Goal: Transaction & Acquisition: Book appointment/travel/reservation

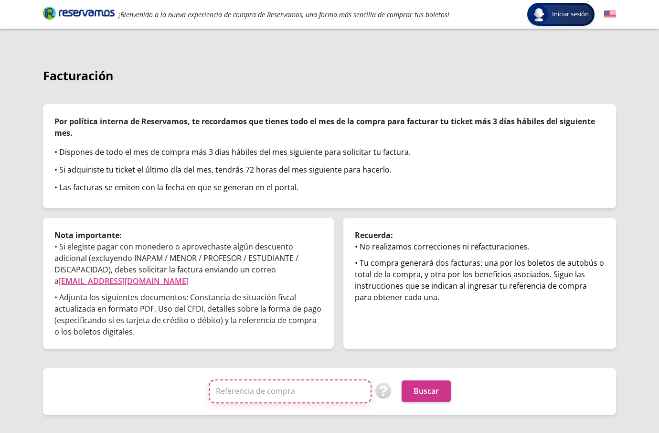
click at [315, 391] on input "Referencia de compra" at bounding box center [290, 391] width 163 height 24
paste input "21zX51POo6M"
type input "21zX51POo6M"
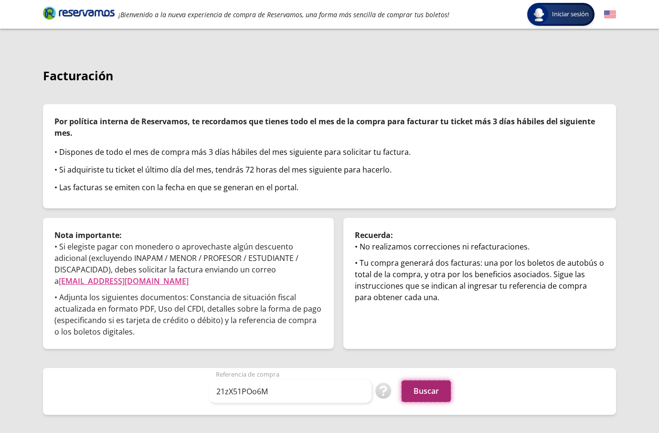
click at [437, 391] on button "Buscar" at bounding box center [426, 391] width 49 height 22
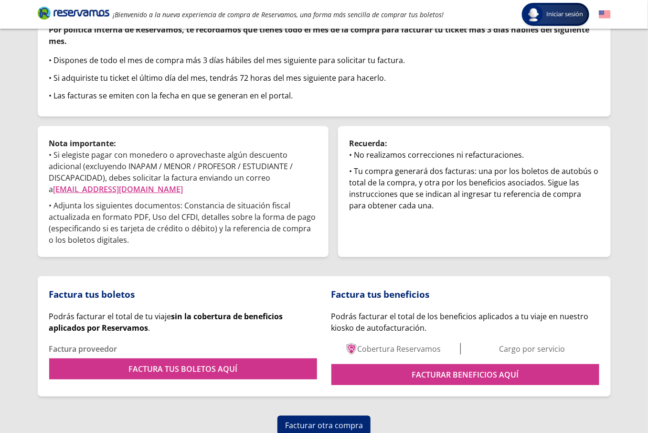
scroll to position [94, 0]
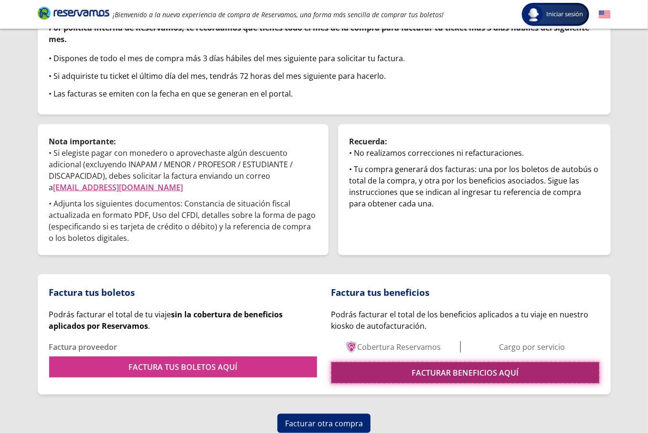
click at [405, 381] on link "FACTURAR BENEFICIOS AQUÍ" at bounding box center [466, 372] width 268 height 21
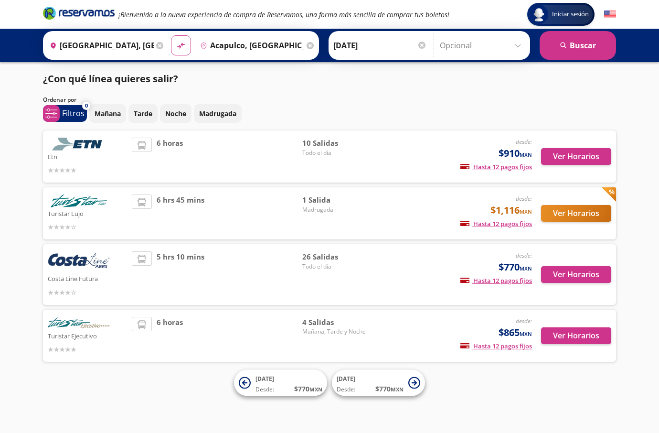
click at [26, 191] on div "Iniciar sesión Iniciar sesión ¡Bienvenido a la nueva experiencia de compra de R…" at bounding box center [329, 216] width 659 height 433
click at [22, 264] on div "Iniciar sesión Iniciar sesión ¡Bienvenido a la nueva experiencia de compra de R…" at bounding box center [329, 216] width 659 height 433
click at [26, 199] on div "Iniciar sesión Iniciar sesión ¡Bienvenido a la nueva experiencia de compra de R…" at bounding box center [329, 216] width 659 height 433
drag, startPoint x: 653, startPoint y: 38, endPoint x: 27, endPoint y: 249, distance: 660.4
click at [27, 249] on div "Iniciar sesión Iniciar sesión ¡Bienvenido a la nueva experiencia de compra de R…" at bounding box center [329, 216] width 659 height 433
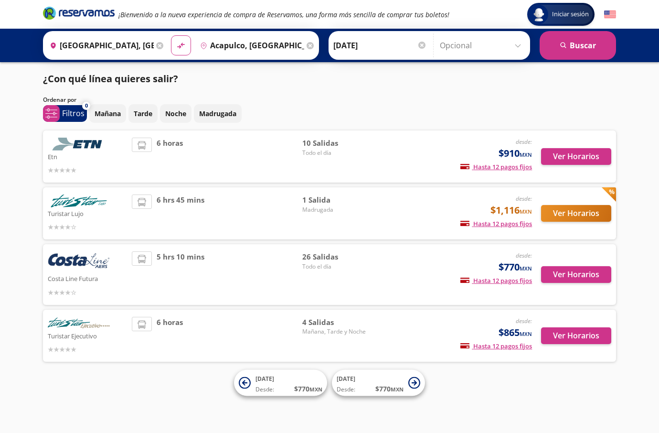
click at [27, 249] on div "Iniciar sesión Iniciar sesión ¡Bienvenido a la nueva experiencia de compra de R…" at bounding box center [329, 216] width 659 height 433
click at [32, 217] on div "Iniciar sesión Iniciar sesión ¡Bienvenido a la nueva experiencia de compra de R…" at bounding box center [329, 216] width 659 height 433
click at [564, 270] on button "Ver Horarios" at bounding box center [576, 274] width 70 height 17
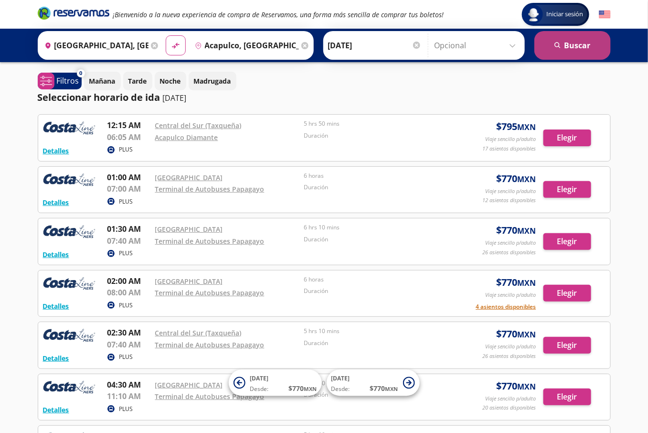
click at [581, 43] on button "search [GEOGRAPHIC_DATA]" at bounding box center [573, 45] width 76 height 29
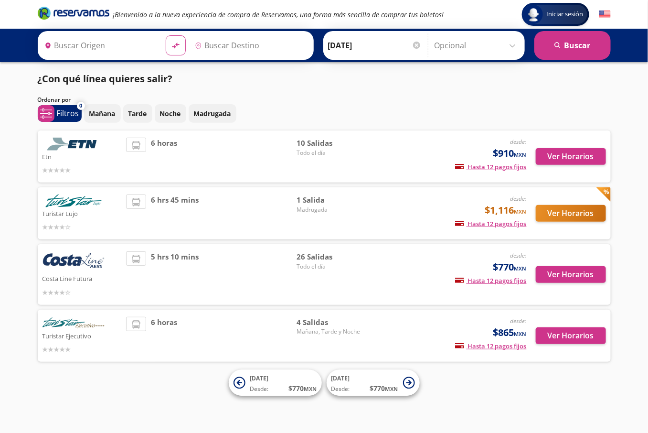
type input "[GEOGRAPHIC_DATA], [GEOGRAPHIC_DATA]"
type input "Acapulco, [GEOGRAPHIC_DATA]"
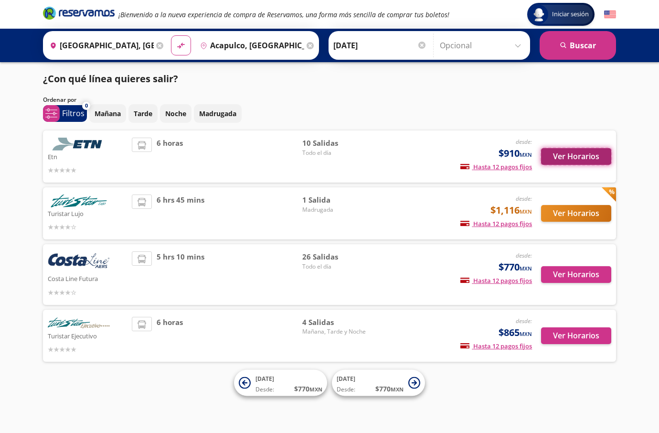
click at [561, 162] on button "Ver Horarios" at bounding box center [576, 156] width 70 height 17
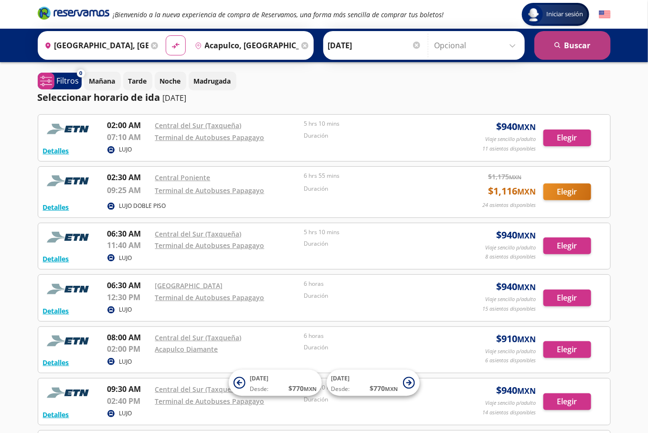
click at [568, 49] on button "search [GEOGRAPHIC_DATA]" at bounding box center [573, 45] width 76 height 29
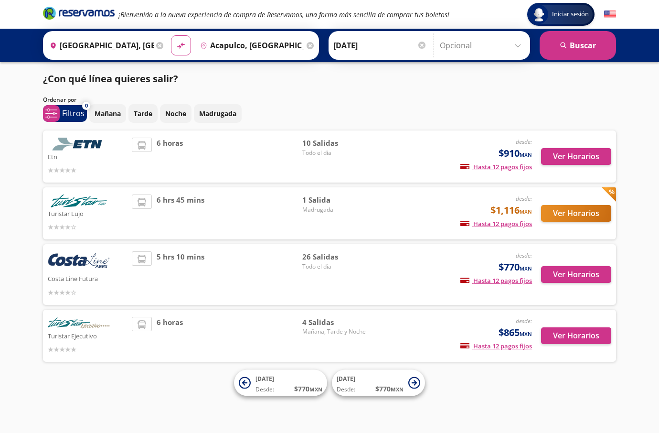
click at [31, 250] on div "Iniciar sesión Iniciar sesión ¡Bienvenido a la nueva experiencia de compra de R…" at bounding box center [329, 216] width 659 height 433
click at [583, 43] on button "search [GEOGRAPHIC_DATA]" at bounding box center [578, 45] width 76 height 29
